Goal: Navigation & Orientation: Go to known website

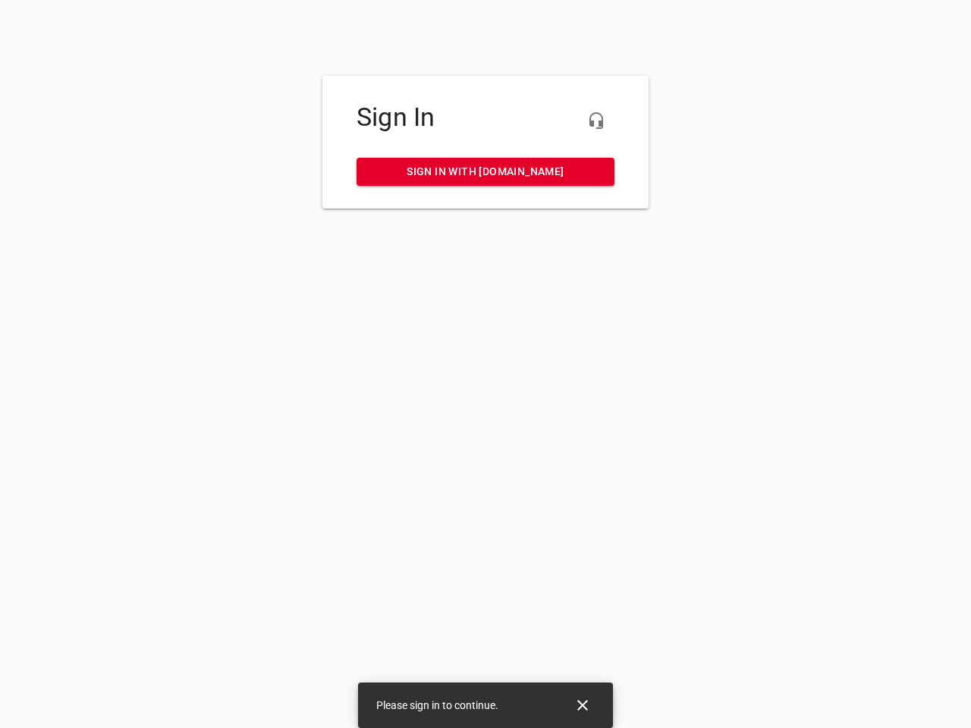
click at [596, 121] on icon "button" at bounding box center [596, 121] width 18 height 18
click at [583, 706] on icon "Close" at bounding box center [582, 705] width 11 height 11
